Goal: Task Accomplishment & Management: Manage account settings

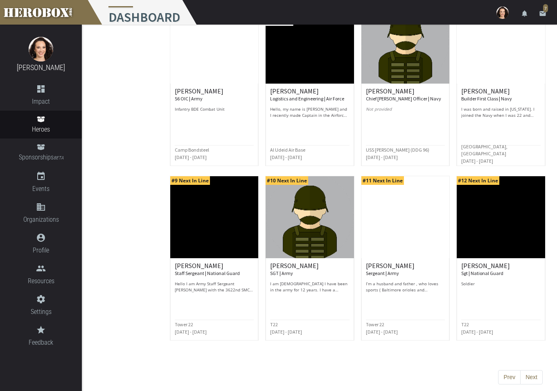
scroll to position [297, 0]
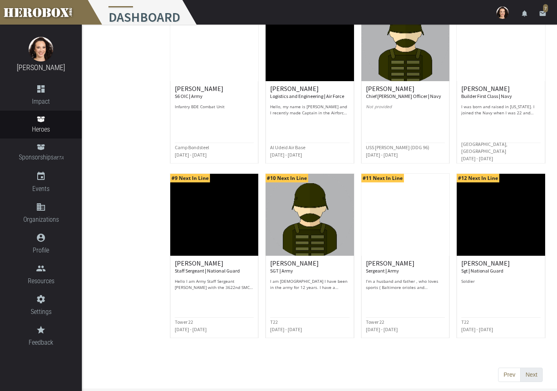
click at [536, 375] on button "Next" at bounding box center [531, 374] width 23 height 15
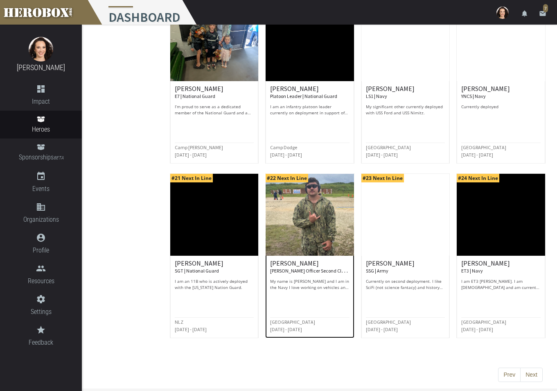
click at [329, 228] on img at bounding box center [310, 215] width 88 height 82
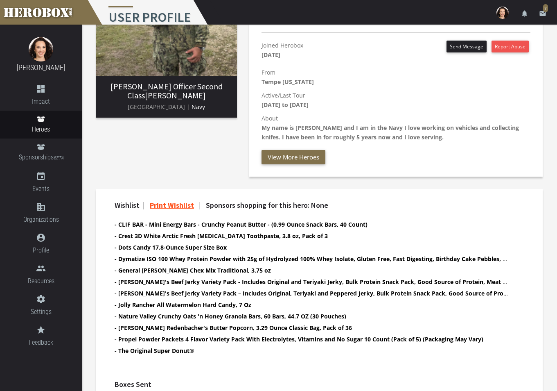
scroll to position [123, 0]
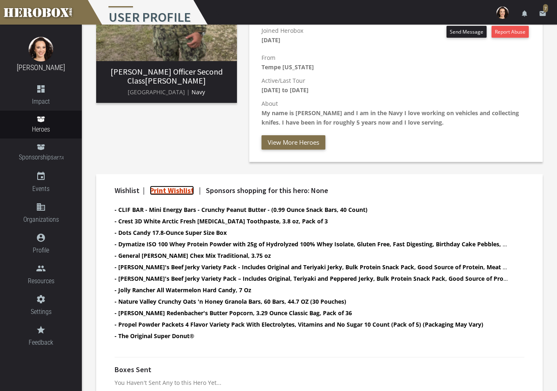
click at [171, 193] on link "Print Wishlist" at bounding box center [172, 189] width 44 height 9
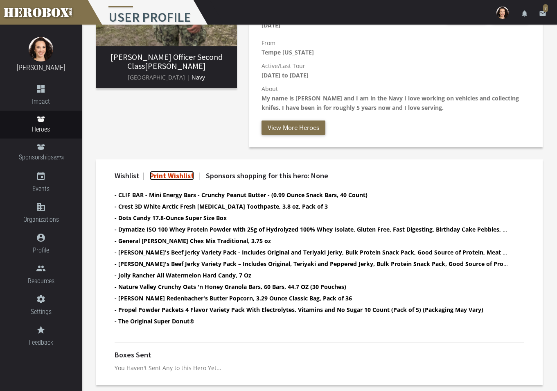
scroll to position [0, 0]
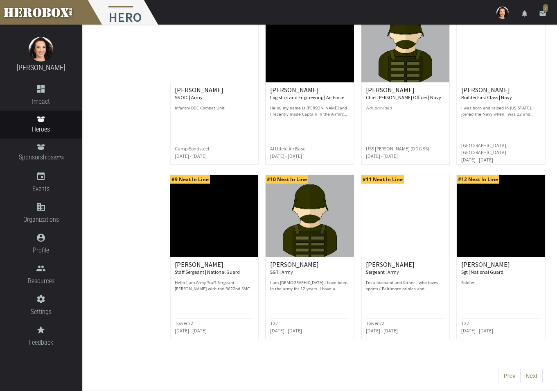
scroll to position [297, 0]
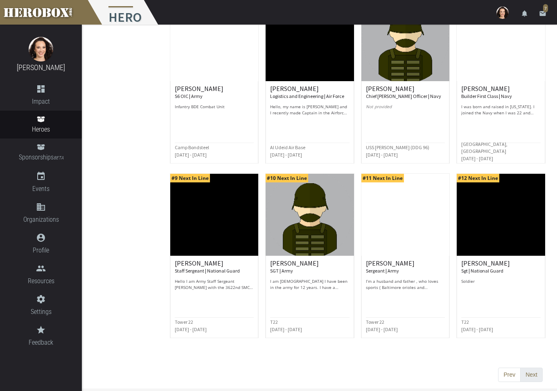
click at [531, 374] on button "Next" at bounding box center [531, 374] width 23 height 15
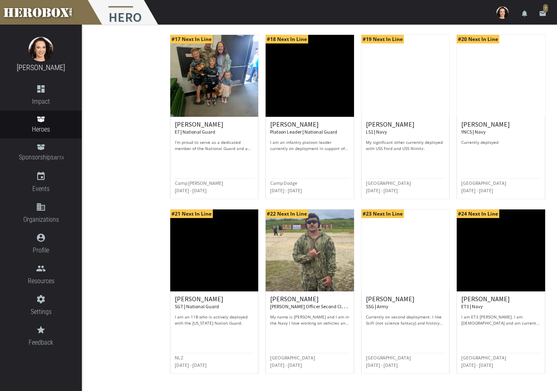
scroll to position [287, 0]
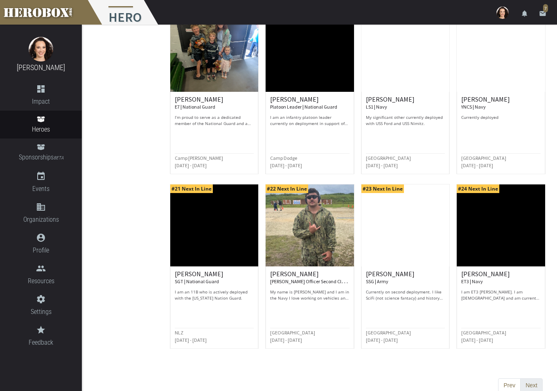
click at [536, 383] on button "Next" at bounding box center [531, 385] width 23 height 15
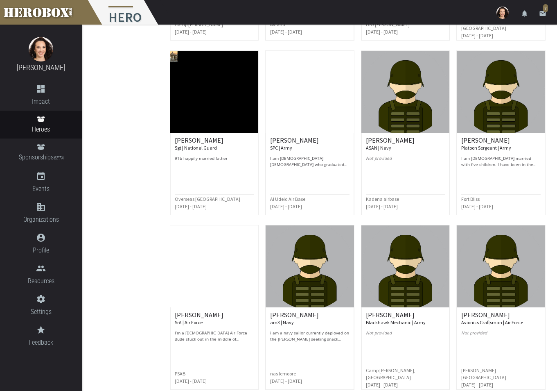
scroll to position [297, 0]
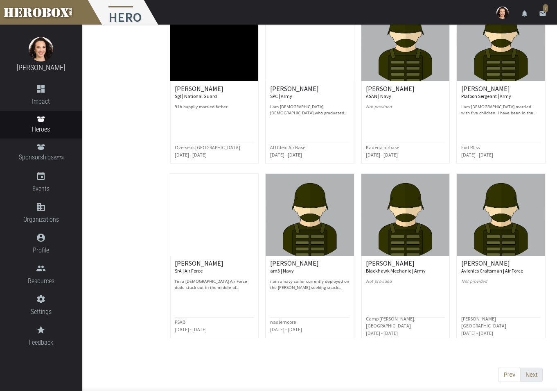
click at [536, 372] on button "Next" at bounding box center [531, 374] width 23 height 15
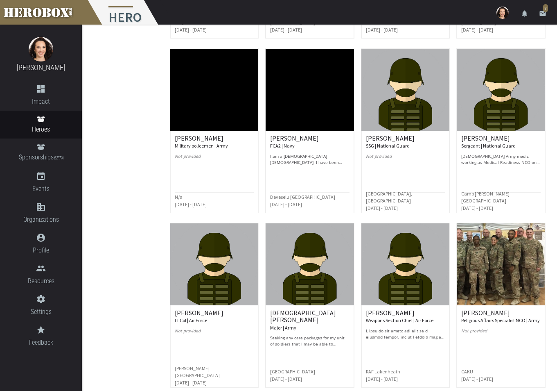
scroll to position [287, 0]
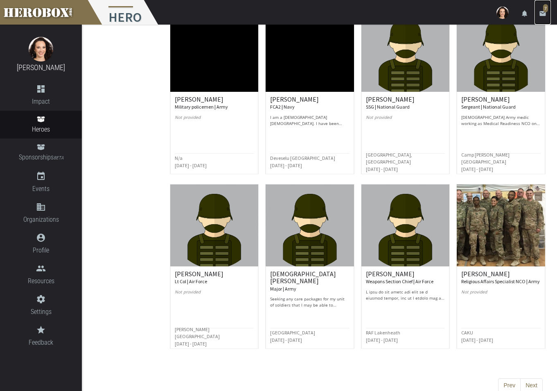
click at [537, 16] on link "email 7" at bounding box center [543, 12] width 16 height 25
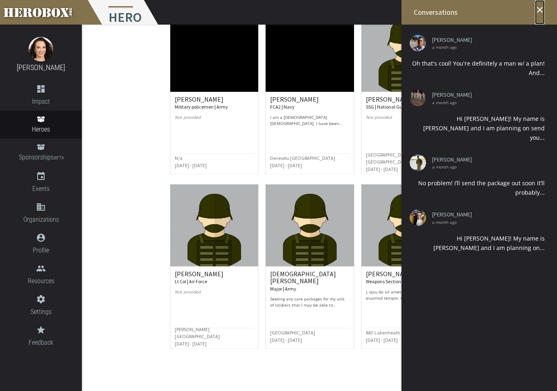
click at [543, 9] on icon "close" at bounding box center [540, 10] width 10 height 10
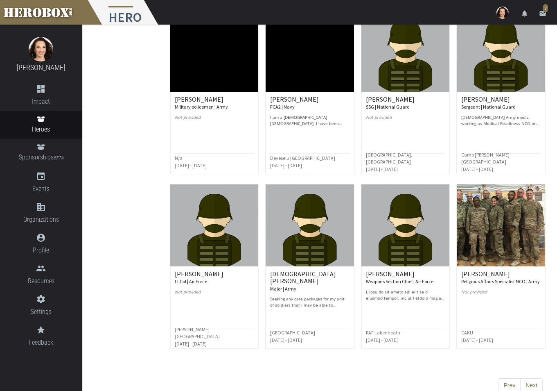
click at [504, 14] on img at bounding box center [503, 13] width 12 height 12
click at [466, 52] on link "lock Logout" at bounding box center [478, 52] width 74 height 18
